Goal: Transaction & Acquisition: Book appointment/travel/reservation

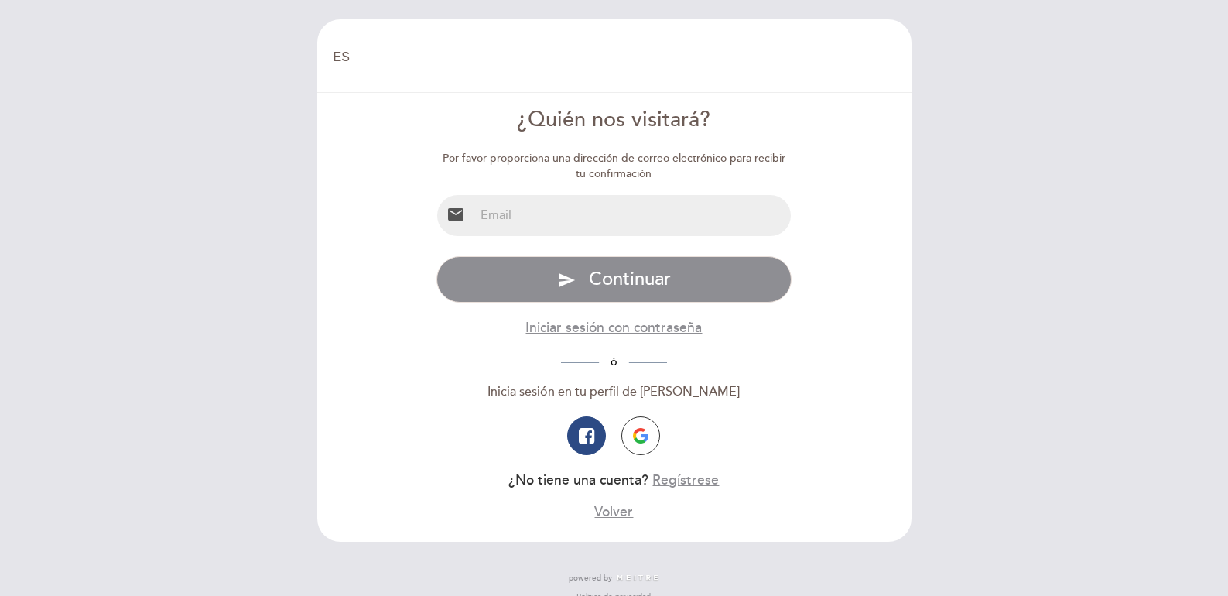
select select "es"
click at [564, 220] on input "email" at bounding box center [632, 215] width 317 height 41
type input "[EMAIL_ADDRESS][DOMAIN_NAME]"
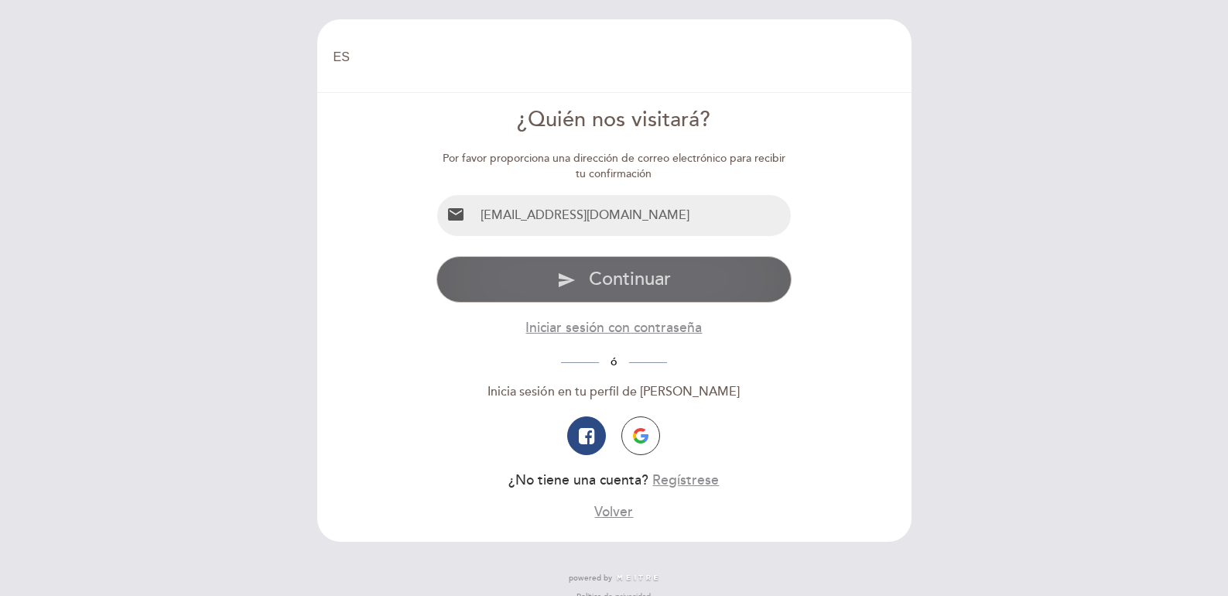
click at [597, 276] on span "Continuar" at bounding box center [630, 279] width 82 height 22
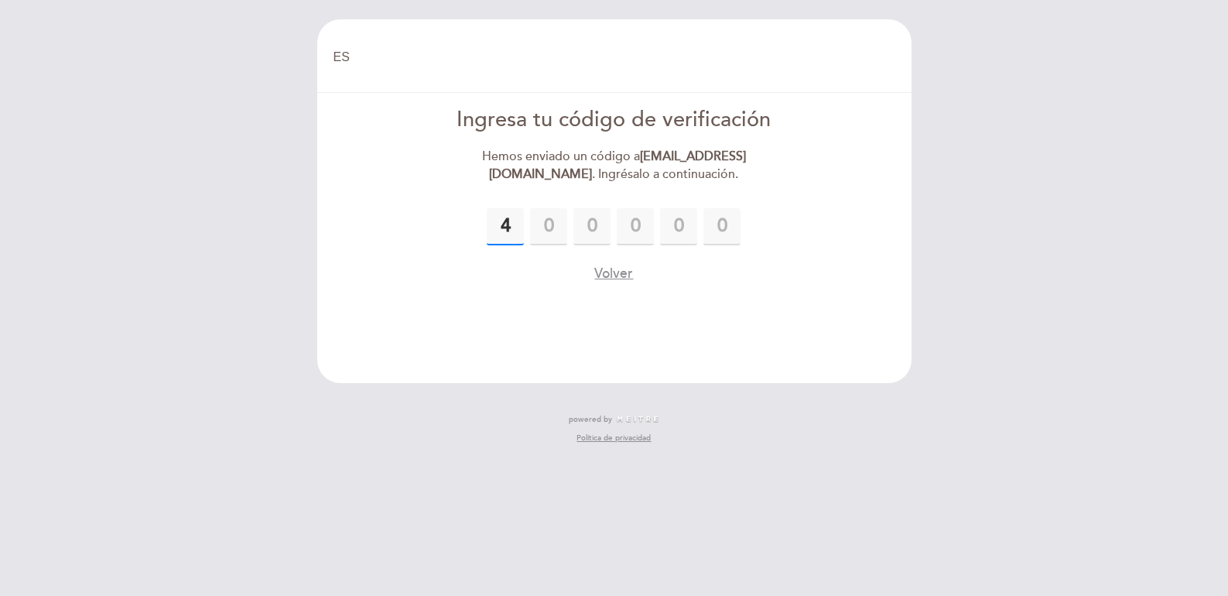
type input "4"
type input "2"
type input "4"
type input "1"
type input "6"
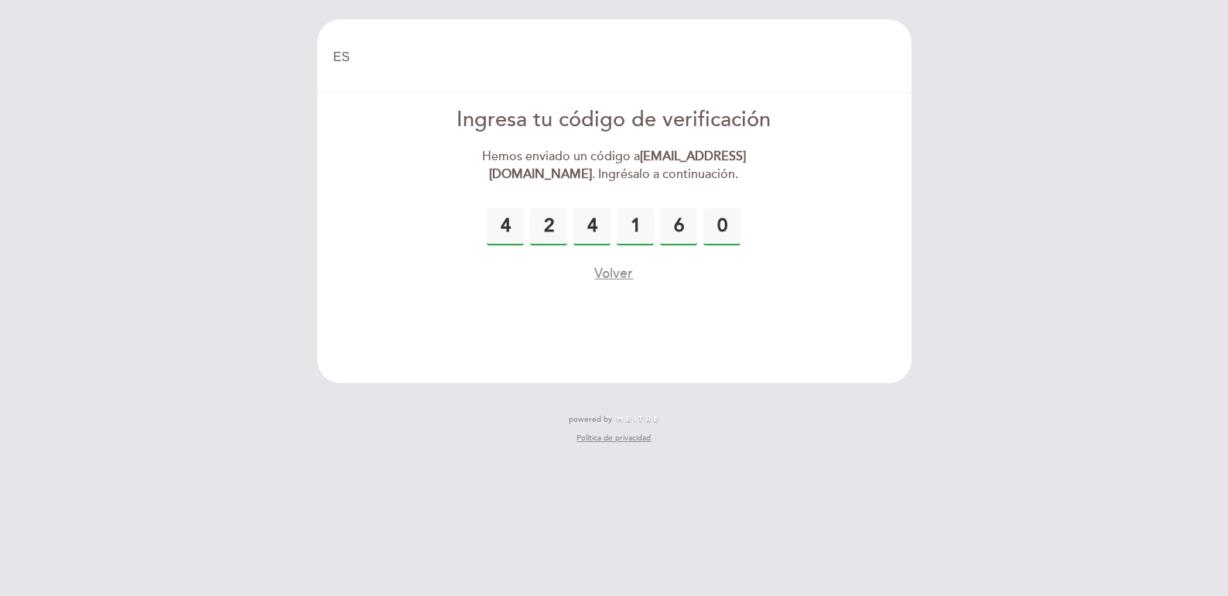
type input "0"
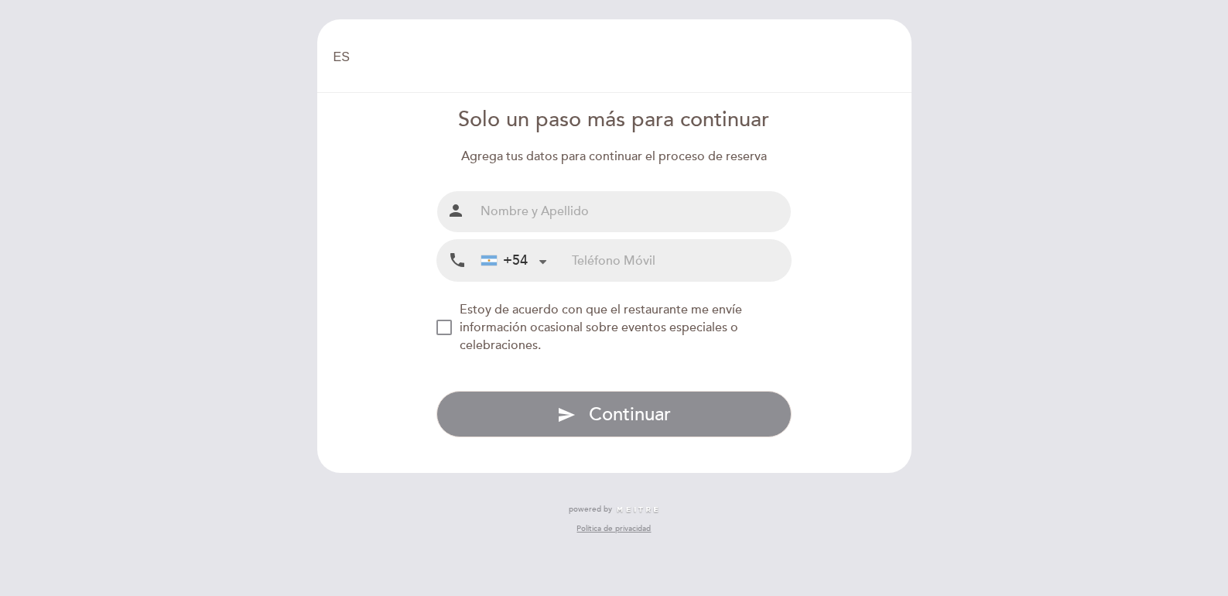
click at [542, 209] on input "text" at bounding box center [632, 211] width 317 height 41
type input "[PERSON_NAME]"
click at [570, 255] on div "+54 [GEOGRAPHIC_DATA] +54 [GEOGRAPHIC_DATA] +54 [GEOGRAPHIC_DATA] ([GEOGRAPHIC_…" at bounding box center [522, 260] width 97 height 41
click at [566, 262] on div "+54 [GEOGRAPHIC_DATA] +54 [GEOGRAPHIC_DATA] +54 [GEOGRAPHIC_DATA] ([GEOGRAPHIC_…" at bounding box center [522, 260] width 97 height 41
click at [599, 261] on input "tel" at bounding box center [681, 260] width 219 height 41
